Goal: Transaction & Acquisition: Subscribe to service/newsletter

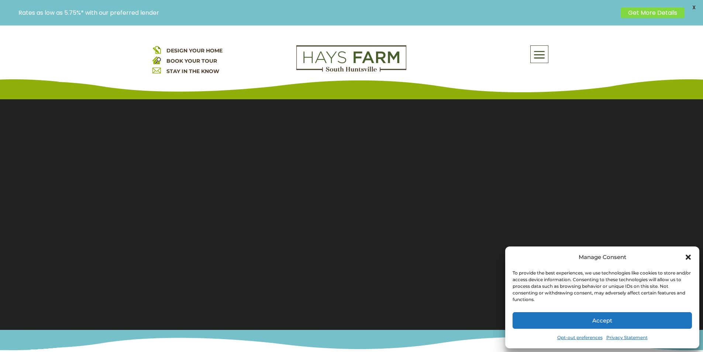
click at [645, 317] on button "Accept" at bounding box center [602, 320] width 179 height 17
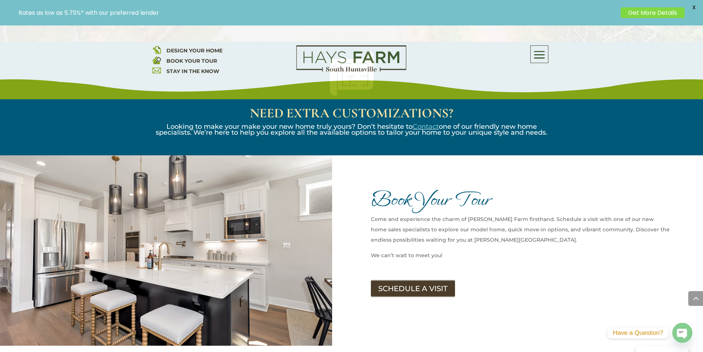
scroll to position [812, 0]
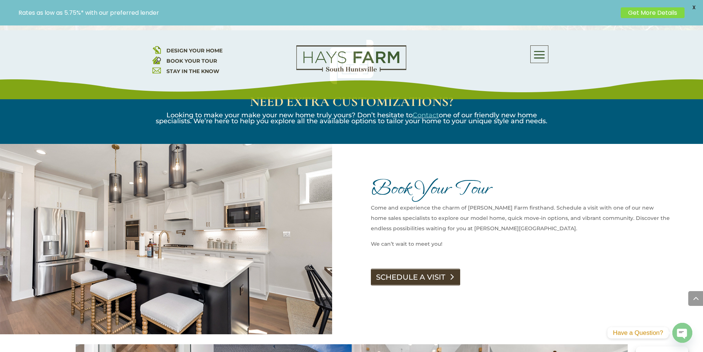
click at [416, 269] on link "SCHEDULE A VISIT" at bounding box center [415, 277] width 89 height 17
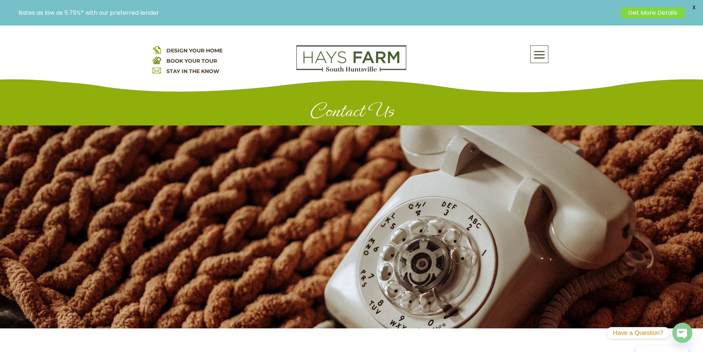
click at [194, 70] on link "STAY IN THE KNOW" at bounding box center [193, 71] width 53 height 7
